Goal: Information Seeking & Learning: Understand process/instructions

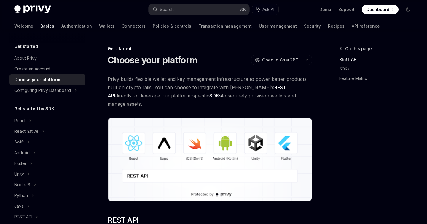
click at [25, 52] on div "Get started About Privy Create an account Choose your platform Configuring Priv…" at bounding box center [47, 69] width 76 height 53
click at [25, 58] on div "About Privy" at bounding box center [25, 58] width 23 height 7
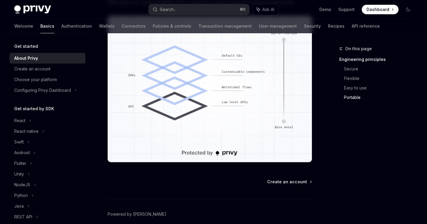
scroll to position [494, 0]
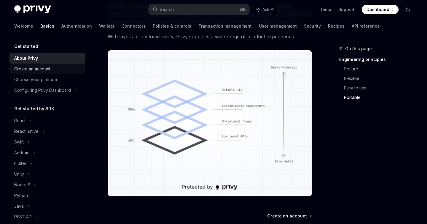
click at [39, 72] on link "Create an account" at bounding box center [47, 69] width 76 height 11
type textarea "*"
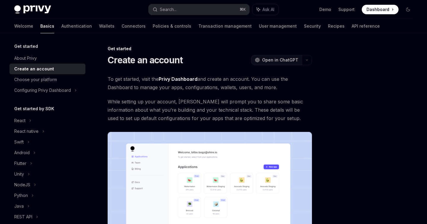
click at [301, 58] on button "OpenAI Open in ChatGPT" at bounding box center [276, 60] width 51 height 10
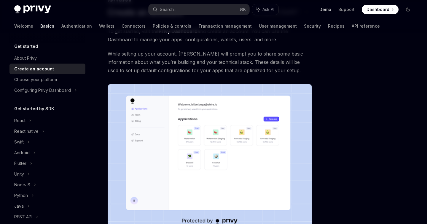
scroll to position [47, 0]
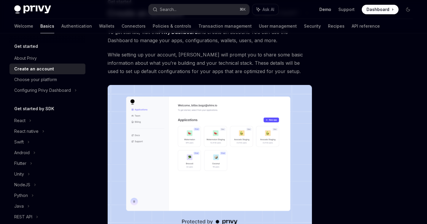
click at [324, 10] on link "Demo" at bounding box center [326, 10] width 12 height 6
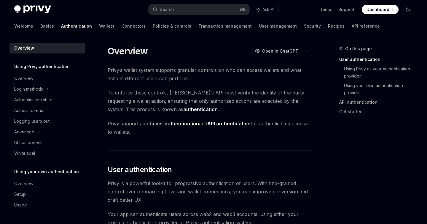
scroll to position [120, 0]
